Goal: Task Accomplishment & Management: Use online tool/utility

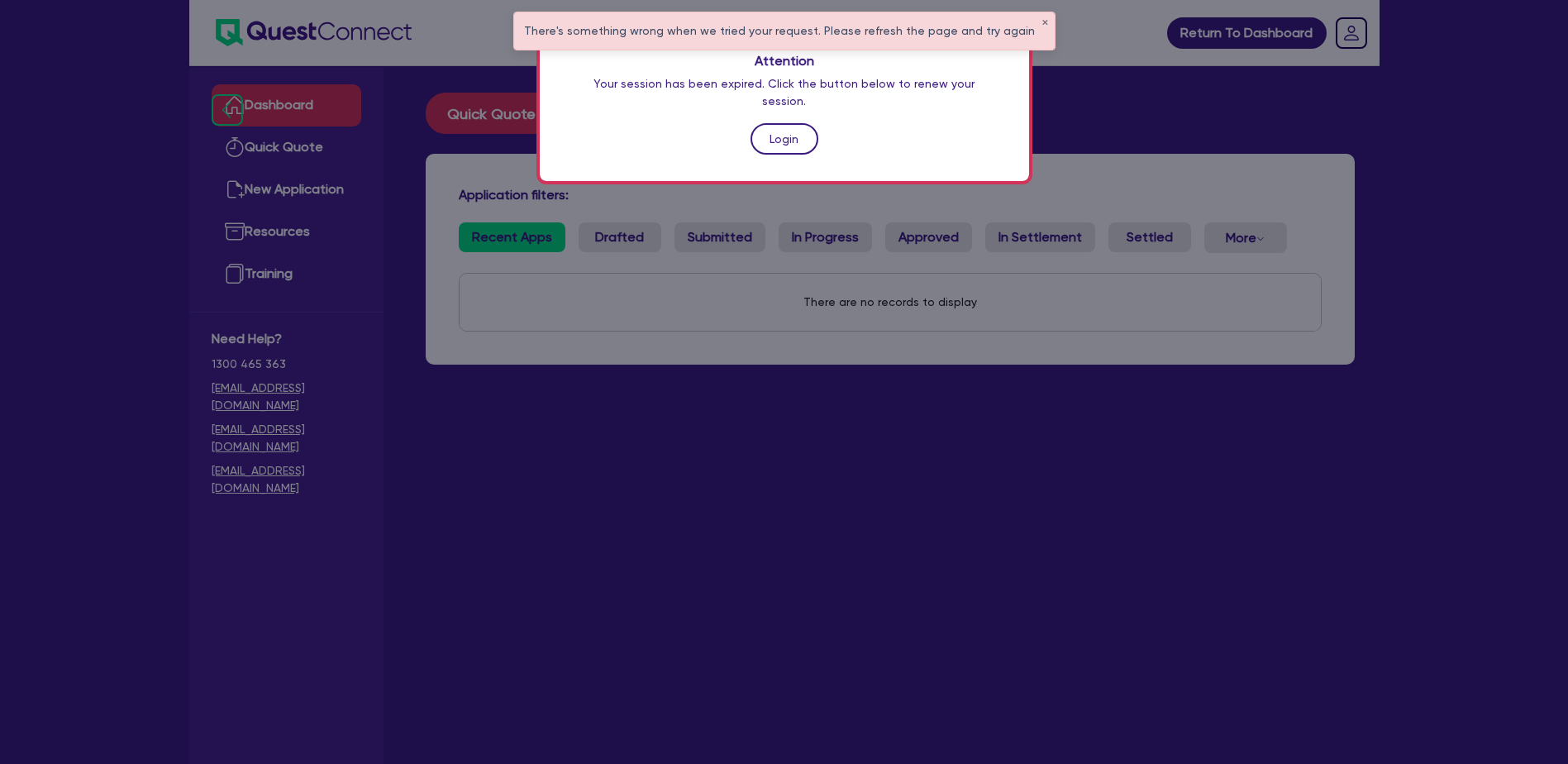
click at [788, 126] on link "Login" at bounding box center [784, 139] width 67 height 32
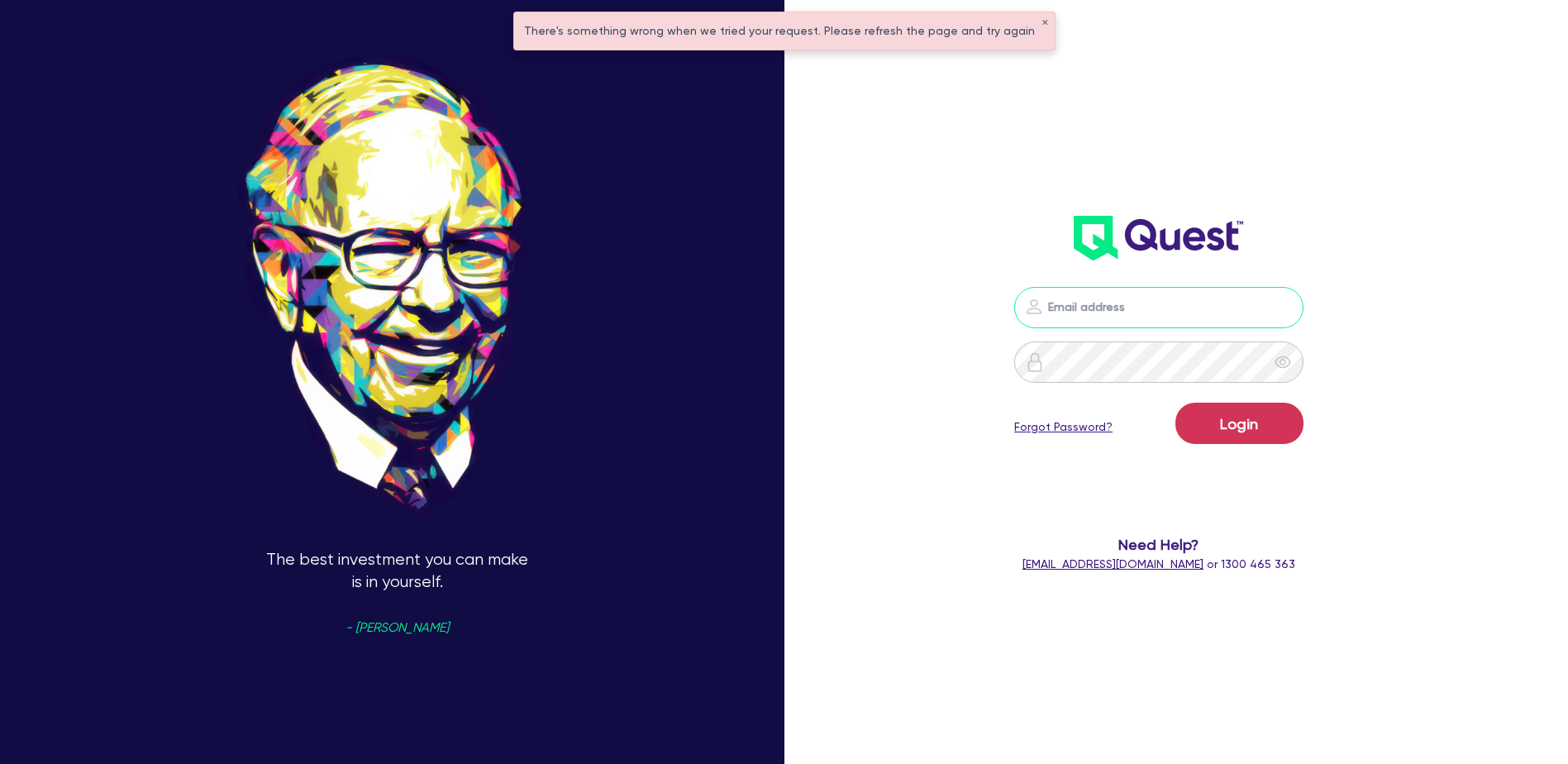
type input "[PERSON_NAME][EMAIL_ADDRESS][DOMAIN_NAME]"
click at [1152, 305] on input "[PERSON_NAME][EMAIL_ADDRESS][DOMAIN_NAME]" at bounding box center [1159, 308] width 289 height 42
click at [1222, 406] on button "Login" at bounding box center [1239, 423] width 128 height 42
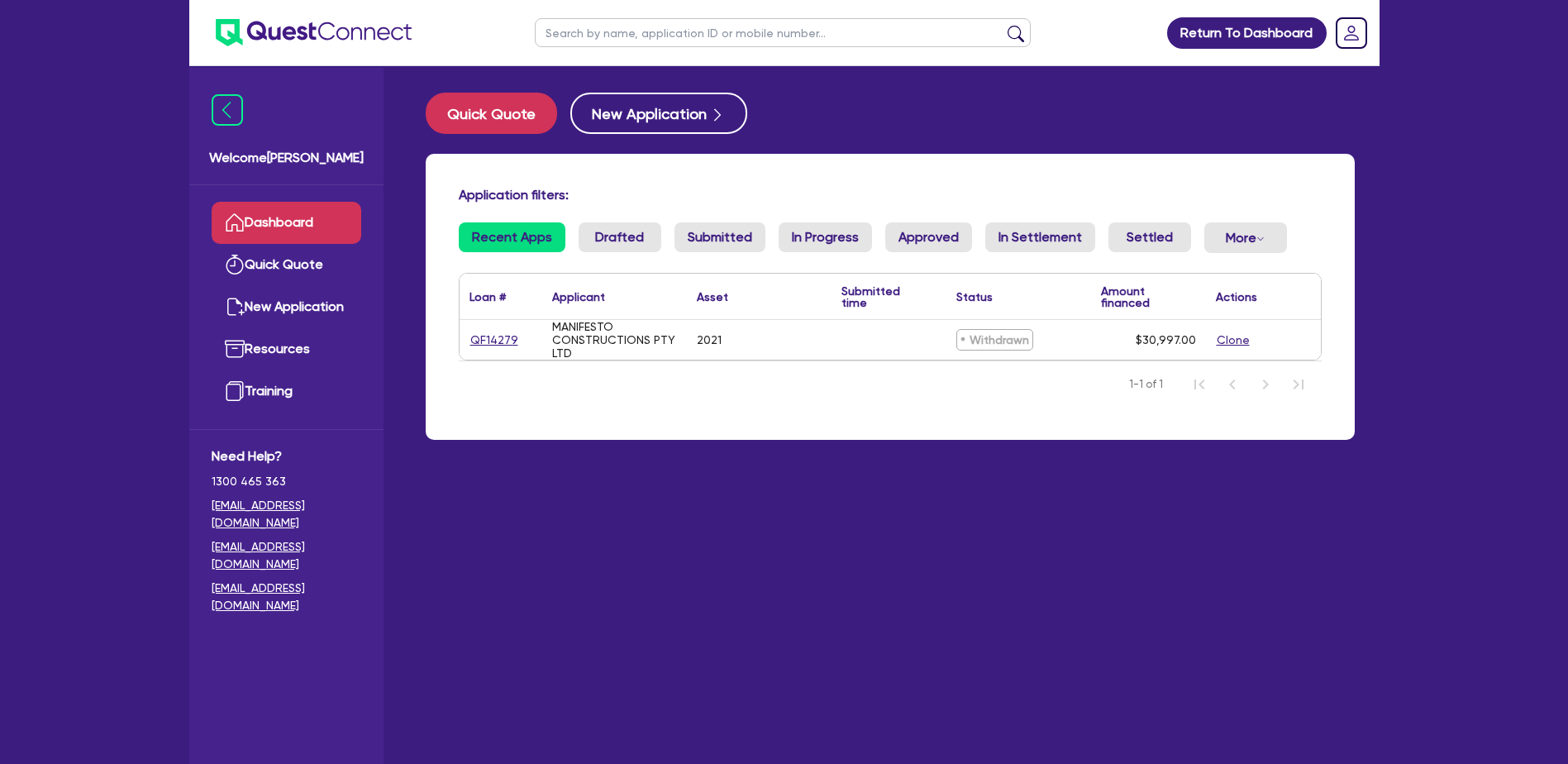
click at [993, 389] on nav "1-1 of 1" at bounding box center [889, 383] width 863 height 47
click at [520, 115] on button "Quick Quote" at bounding box center [491, 113] width 132 height 42
select select "Quest Finance - Own Book"
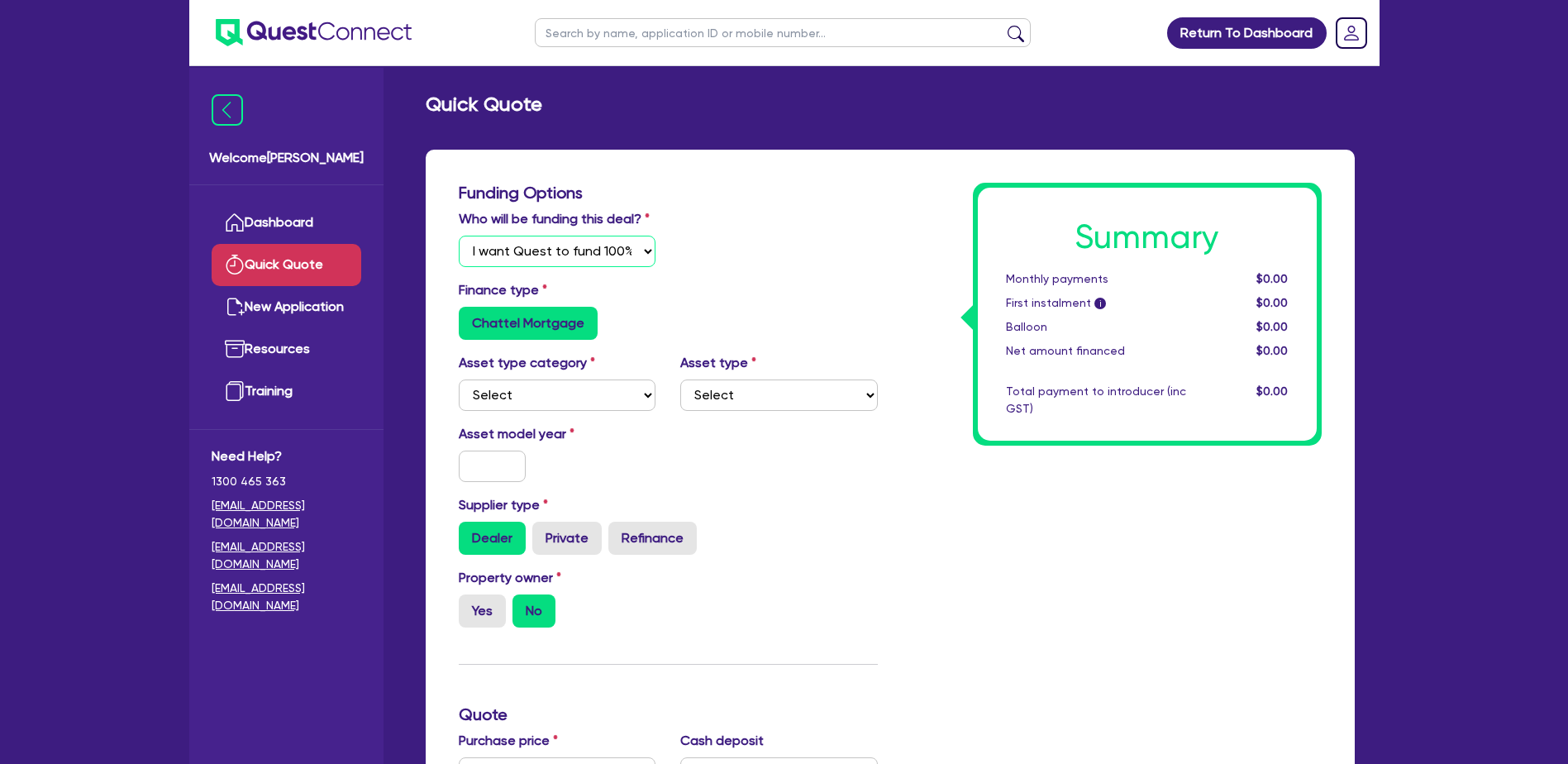
click at [547, 245] on select "Select I will fund 100% I will co-fund with Quest I want Quest to fund 100% Oth…" at bounding box center [557, 252] width 197 height 32
click at [459, 236] on select "Select I will fund 100% I will co-fund with Quest I want Quest to fund 100% Oth…" at bounding box center [557, 252] width 197 height 32
click at [565, 390] on select "Select Cars and light trucks Primary assets Secondary assets Tertiary assets" at bounding box center [557, 395] width 197 height 32
select select "PRIMARY_ASSETS"
click at [459, 380] on select "Select Cars and light trucks Primary assets Secondary assets Tertiary assets" at bounding box center [557, 395] width 197 height 32
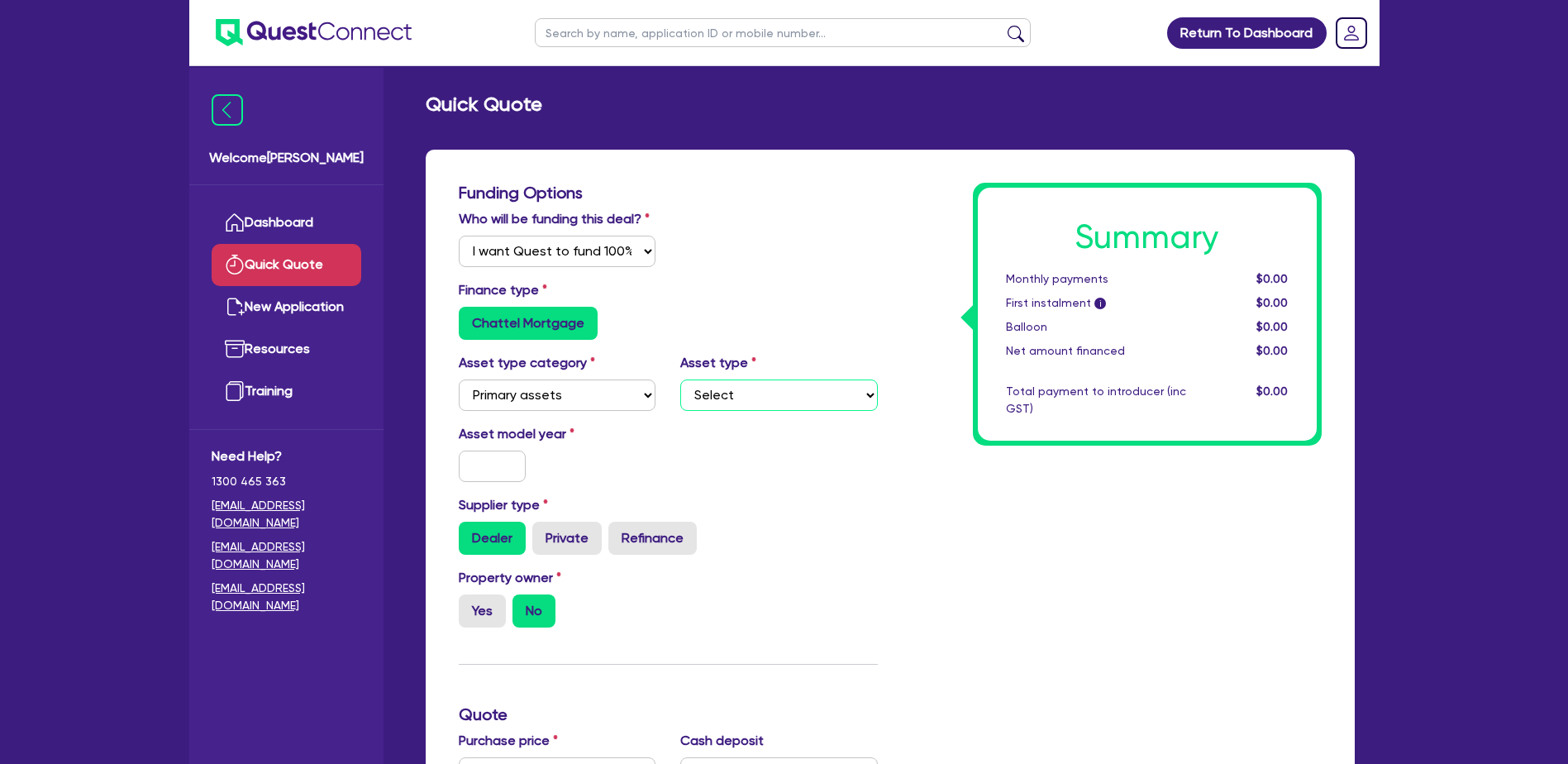
click at [742, 401] on select "Select Heavy trucks over 4.5 tonne Trailers Bus and coaches Yellow goods and ex…" at bounding box center [779, 395] width 197 height 32
select select "HEAVY_TRUCKS"
click at [680, 380] on select "Select Heavy trucks over 4.5 tonne Trailers Bus and coaches Yellow goods and ex…" at bounding box center [779, 395] width 197 height 32
click at [758, 475] on div "Asset model year" at bounding box center [669, 460] width 444 height 71
click at [479, 468] on input "text" at bounding box center [492, 467] width 67 height 32
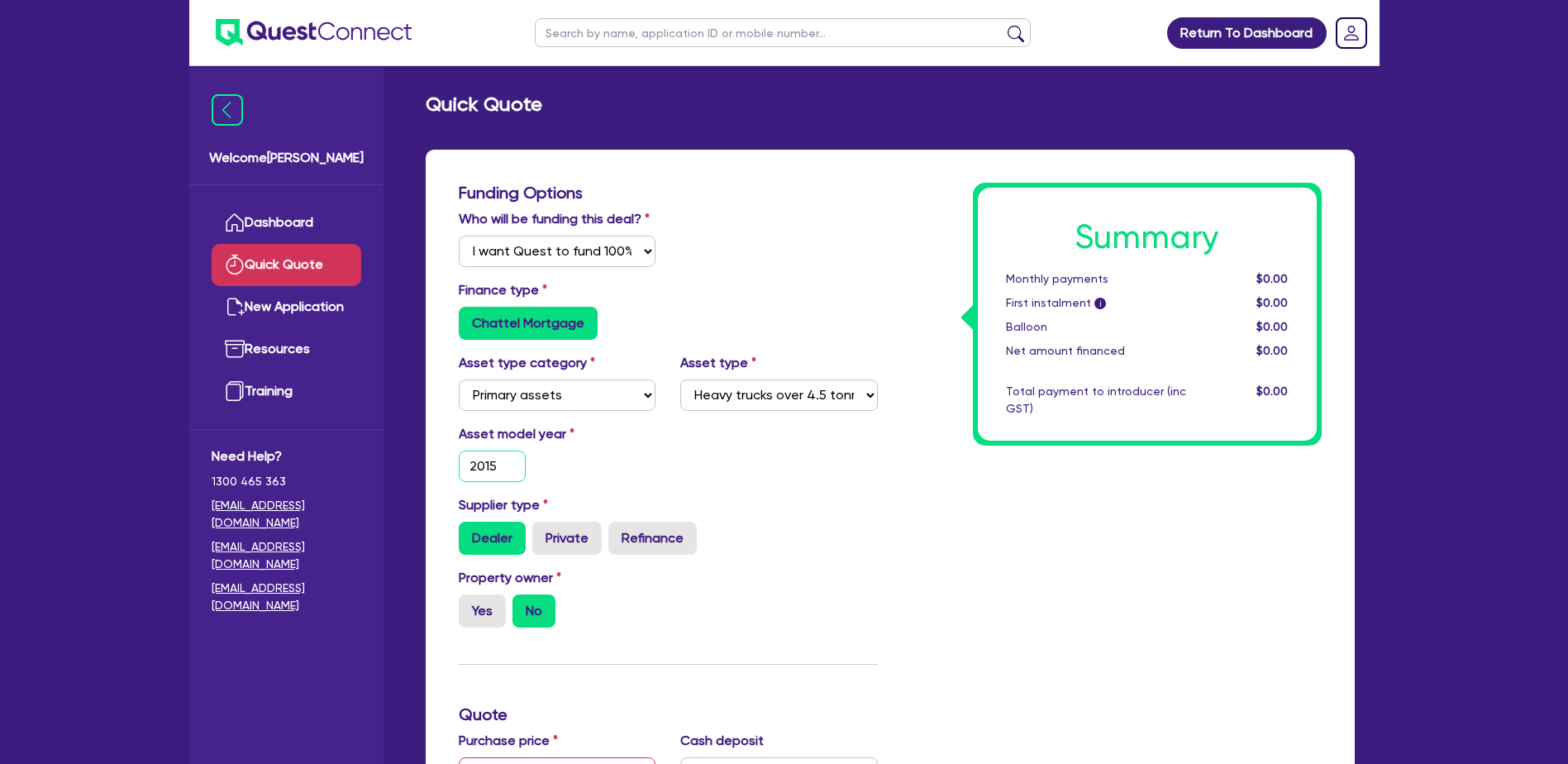
type input "2015"
drag, startPoint x: 896, startPoint y: 567, endPoint x: 904, endPoint y: 543, distance: 25.3
click at [899, 561] on div "Summary Monthly payments $0.00 First instalment i $0.00 Balloon $0.00 Net amoun…" at bounding box center [1112, 733] width 444 height 1103
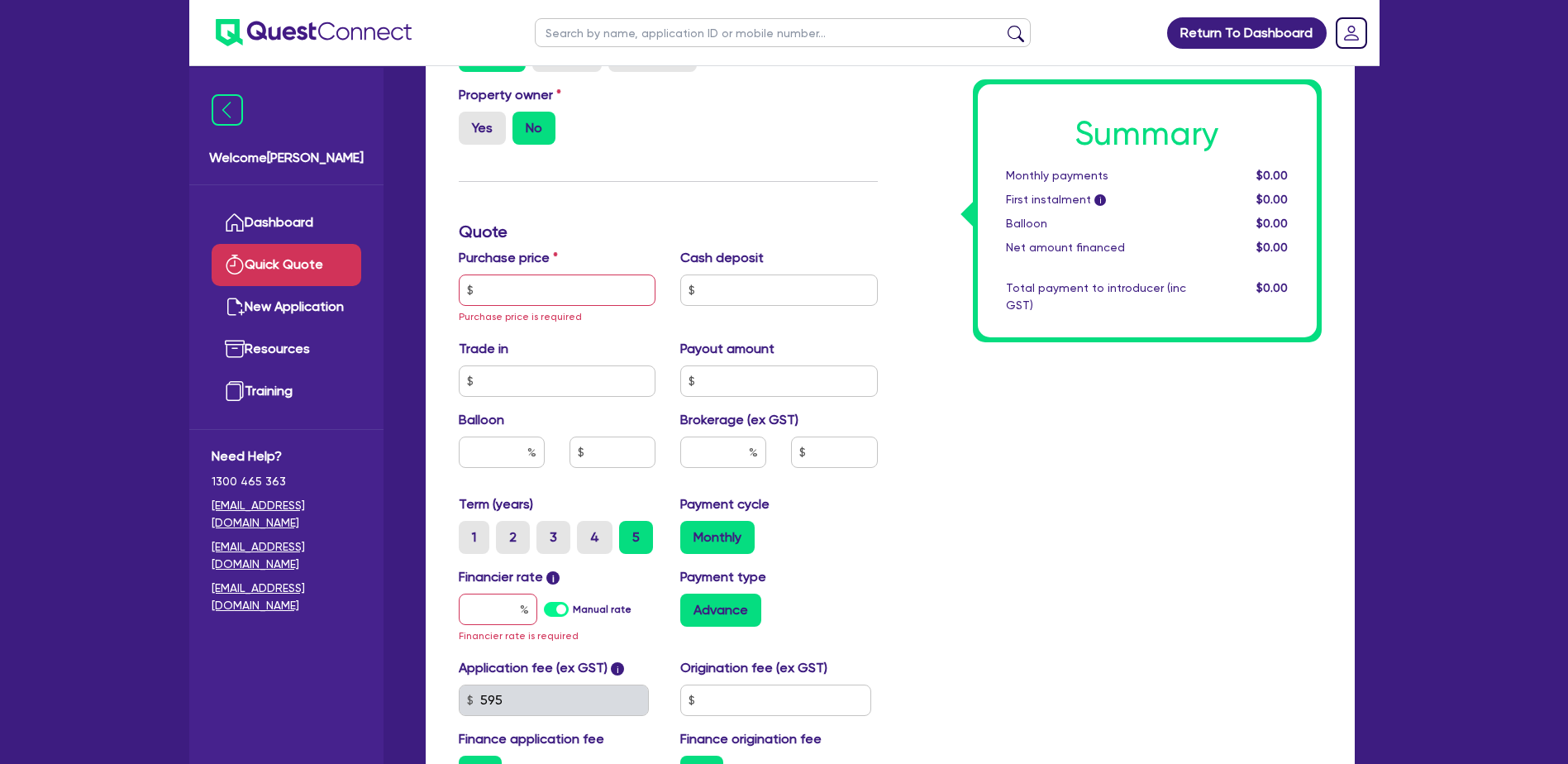
scroll to position [496, 0]
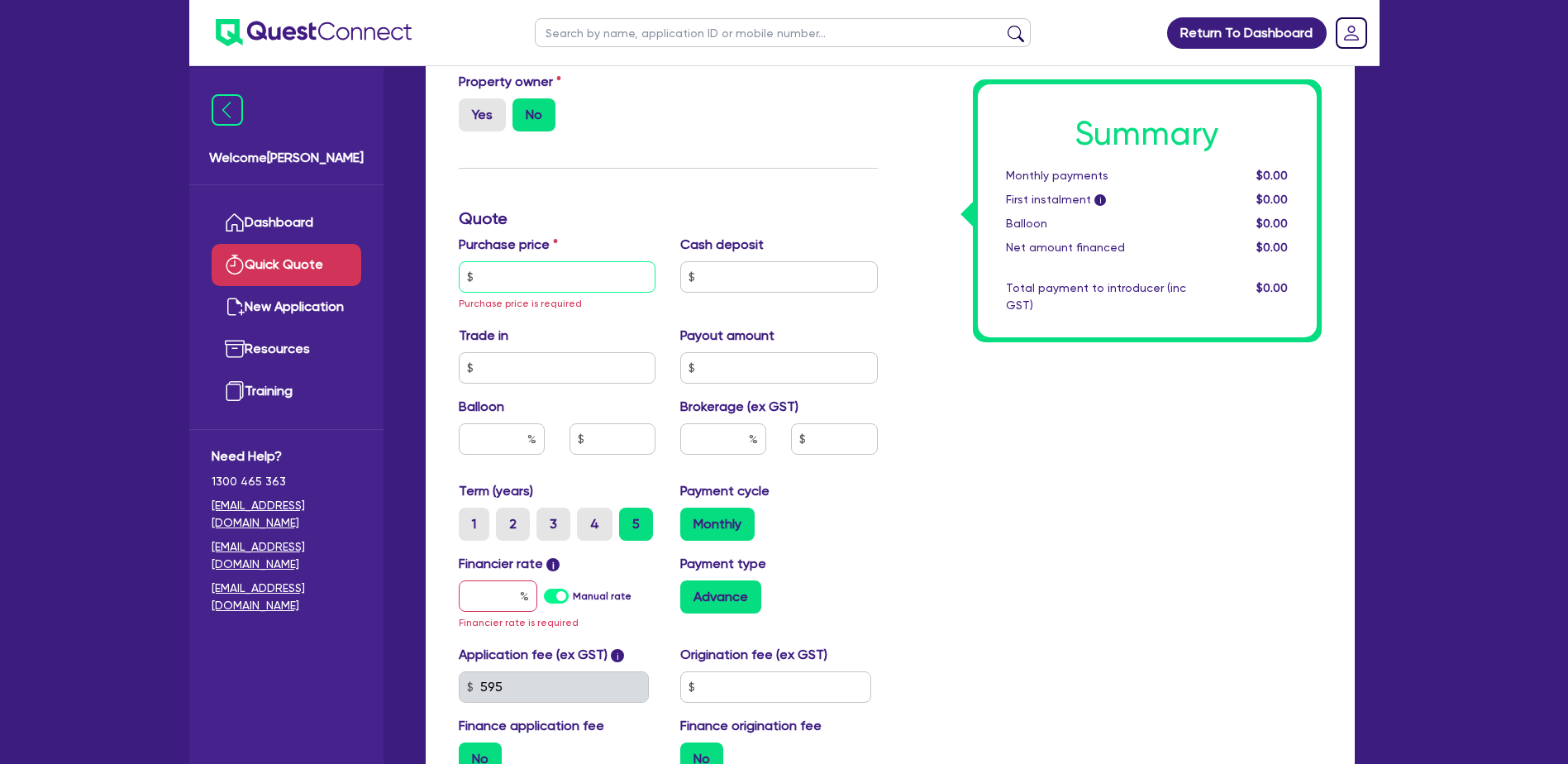
click at [569, 268] on input "text" at bounding box center [557, 277] width 197 height 32
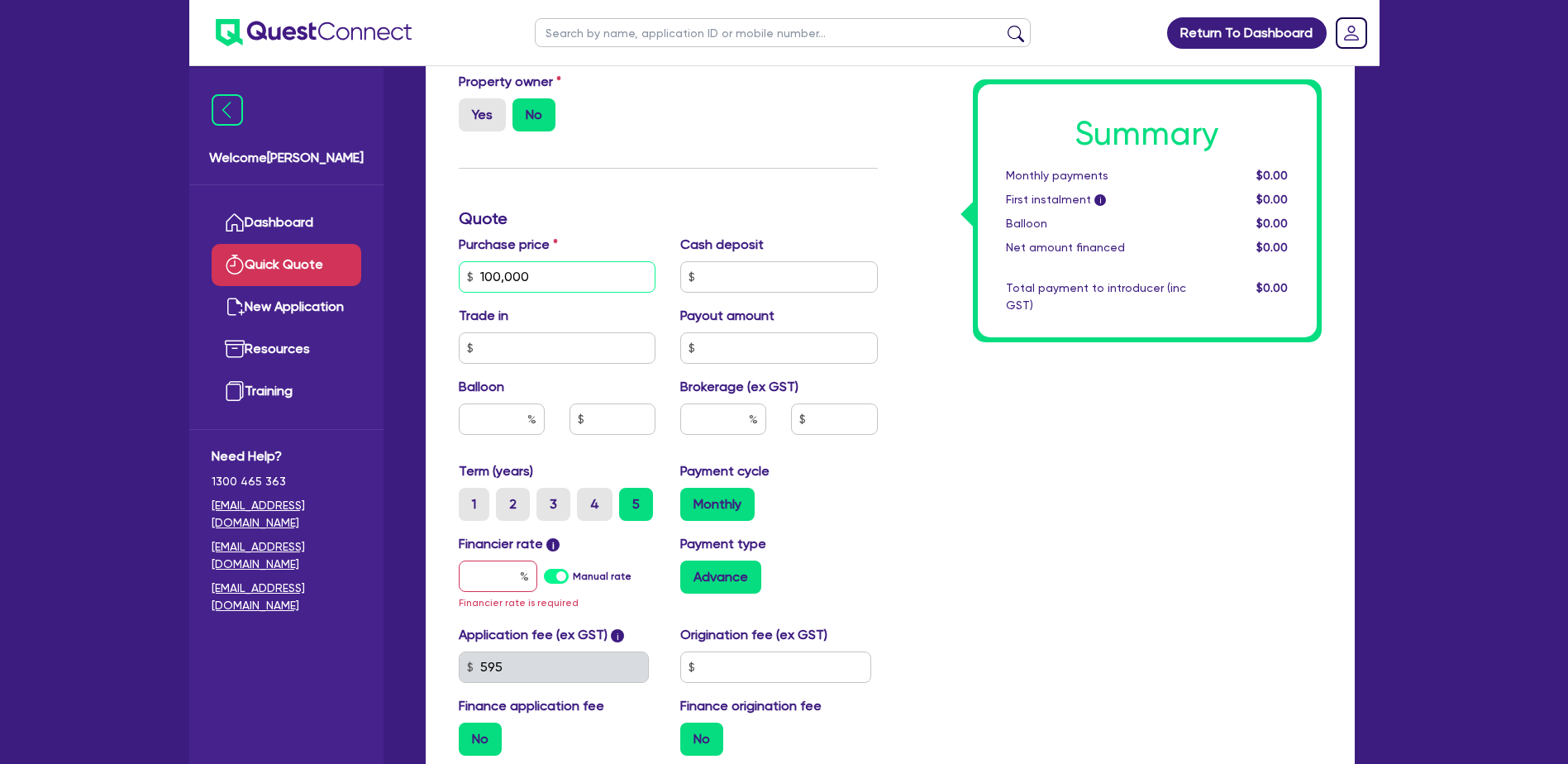
type input "100,000"
click at [738, 358] on input "text" at bounding box center [779, 349] width 197 height 32
type input "30,000"
click at [968, 458] on div "Summary Monthly payments $0.00 First instalment i $0.00 Balloon $0.00 Net amoun…" at bounding box center [1112, 228] width 444 height 1083
click at [800, 338] on input "30,000" at bounding box center [779, 349] width 197 height 32
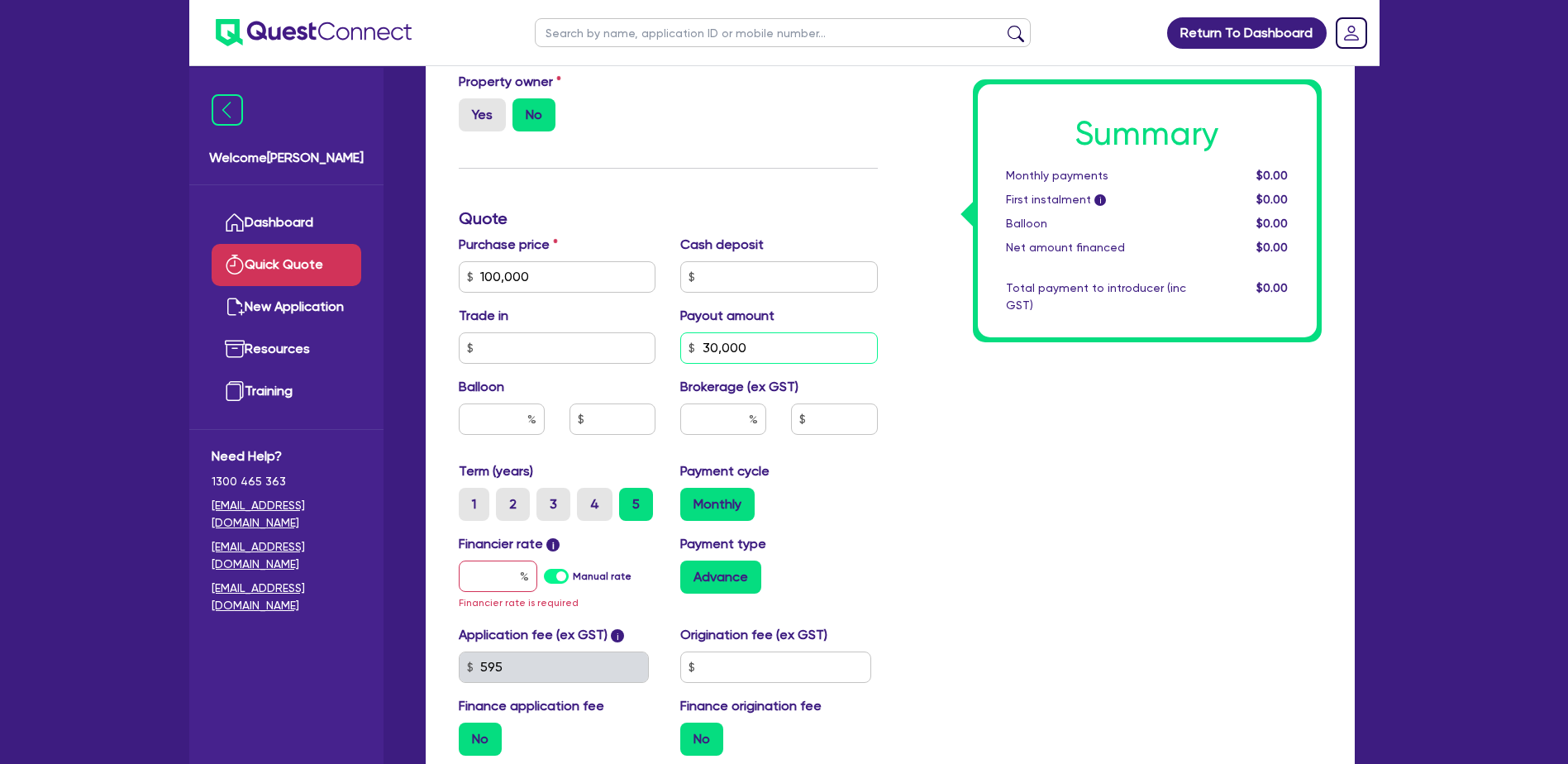
click at [800, 338] on input "30,000" at bounding box center [779, 349] width 197 height 32
drag, startPoint x: 800, startPoint y: 338, endPoint x: 824, endPoint y: 338, distance: 24.0
click at [802, 341] on input "30,000" at bounding box center [779, 349] width 197 height 32
